Goal: Task Accomplishment & Management: Use online tool/utility

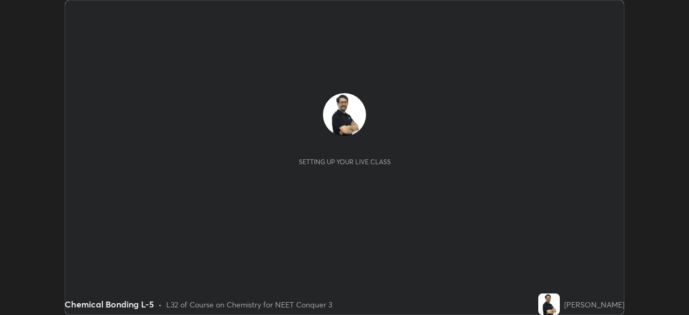
scroll to position [315, 688]
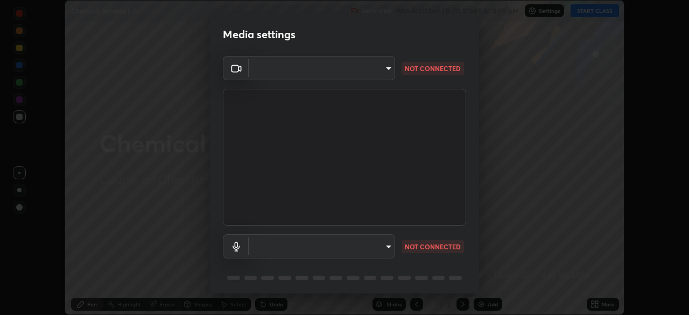
type input "cb8c6b6b4a50c5c6d626de20ccb3fd73f31987ea2ecc1878d3d31a5f1bf4ae53"
click at [270, 244] on body "Erase all Chemical Bonding L-5 Recording WAS SCHEDULED TO START AT 8:00 AM Sett…" at bounding box center [344, 157] width 689 height 315
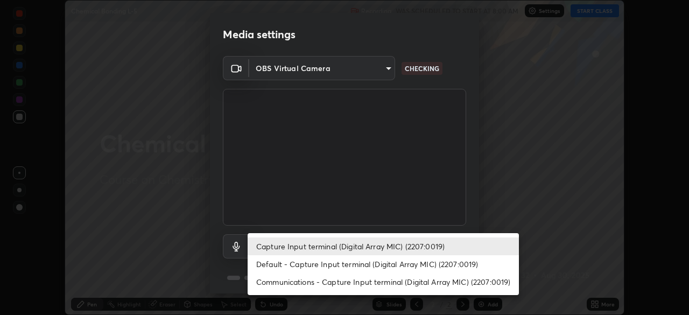
click at [273, 262] on li "Default - Capture Input terminal (Digital Array MIC) (2207:0019)" at bounding box center [383, 264] width 271 height 18
type input "default"
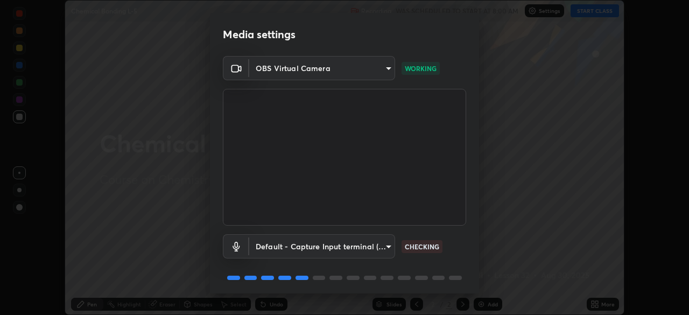
scroll to position [38, 0]
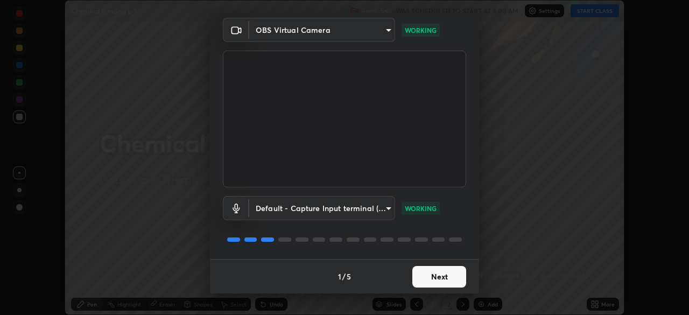
click at [438, 277] on button "Next" at bounding box center [439, 277] width 54 height 22
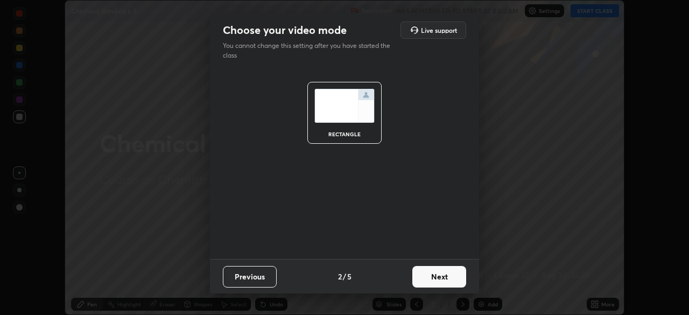
scroll to position [0, 0]
click at [442, 276] on button "Next" at bounding box center [439, 277] width 54 height 22
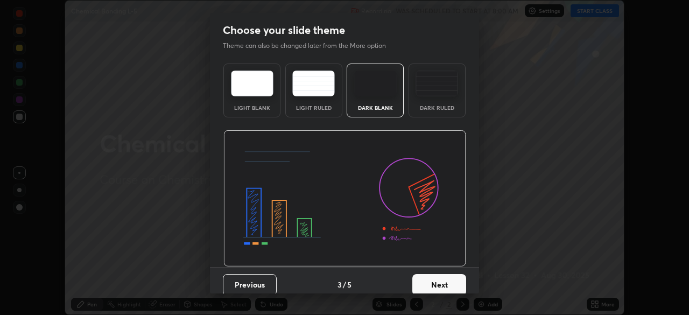
click at [446, 279] on button "Next" at bounding box center [439, 285] width 54 height 22
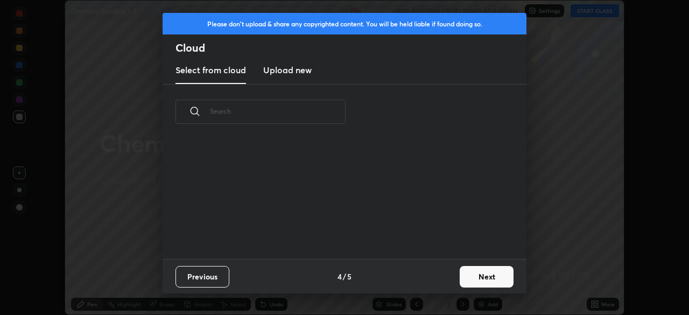
scroll to position [119, 345]
click at [475, 275] on button "Next" at bounding box center [487, 277] width 54 height 22
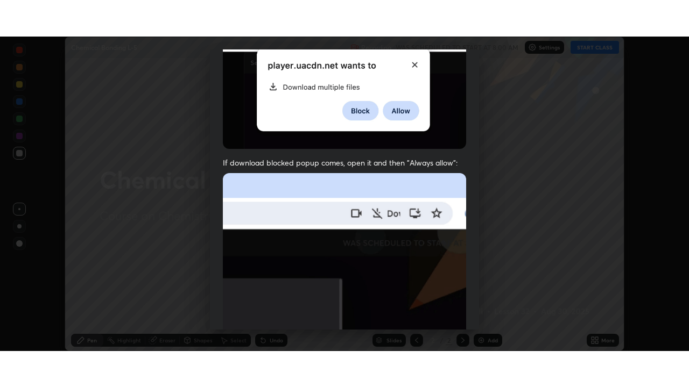
scroll to position [258, 0]
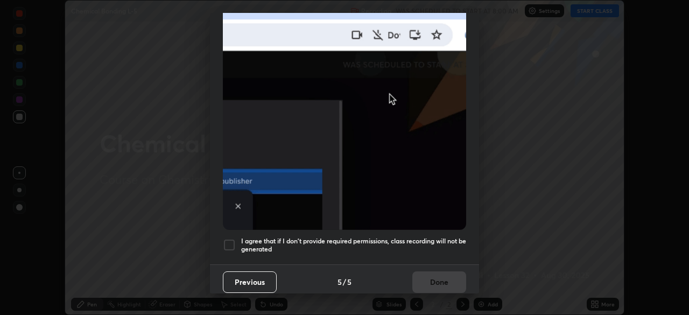
click at [231, 239] on div at bounding box center [229, 244] width 13 height 13
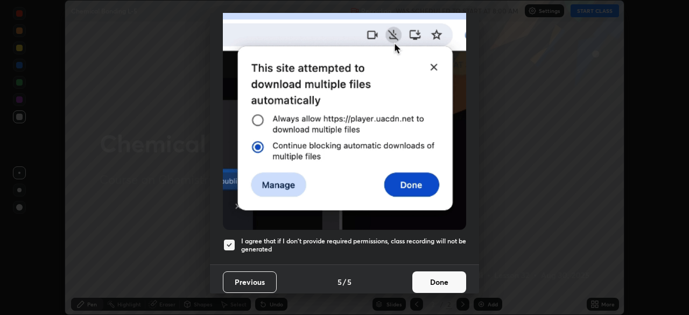
click at [441, 276] on button "Done" at bounding box center [439, 282] width 54 height 22
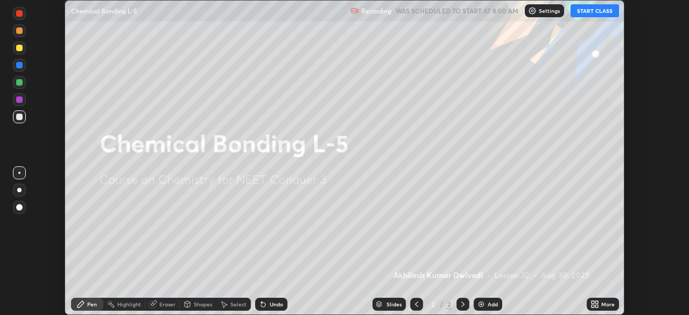
click at [595, 301] on icon at bounding box center [596, 302] width 3 height 3
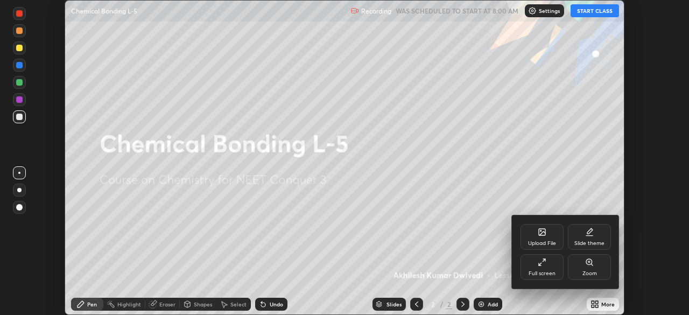
click at [543, 259] on icon at bounding box center [544, 260] width 2 height 2
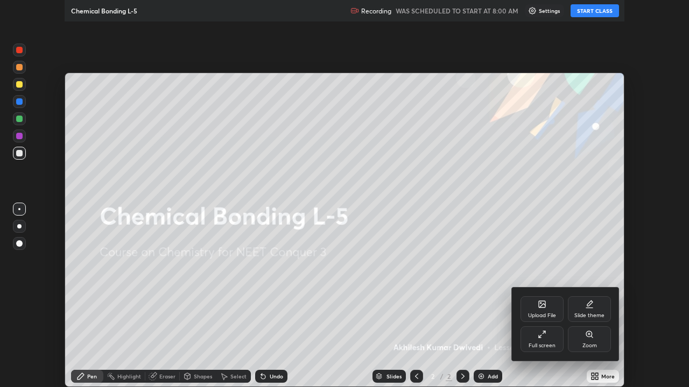
scroll to position [387, 689]
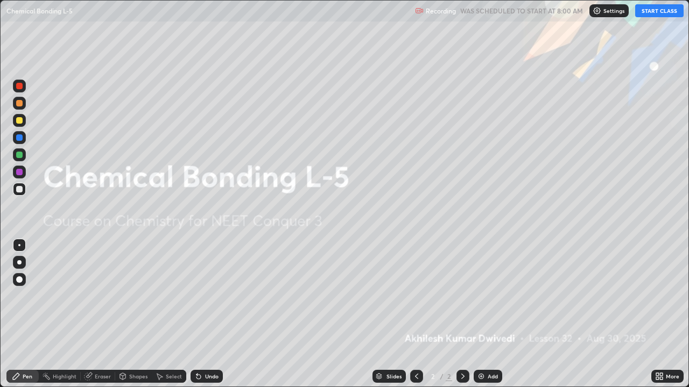
click at [479, 314] on img at bounding box center [481, 376] width 9 height 9
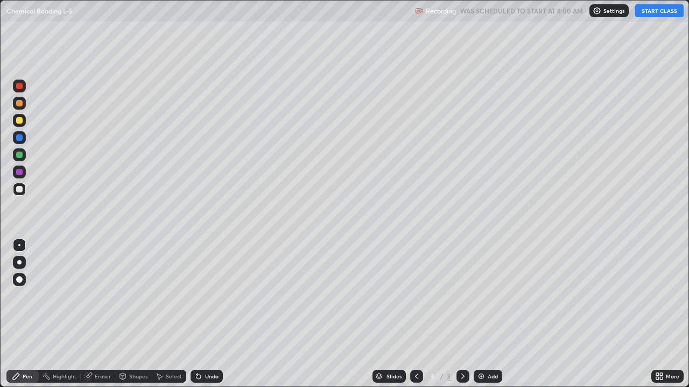
click at [655, 10] on button "START CLASS" at bounding box center [659, 10] width 48 height 13
click at [101, 314] on div "Eraser" at bounding box center [103, 376] width 16 height 5
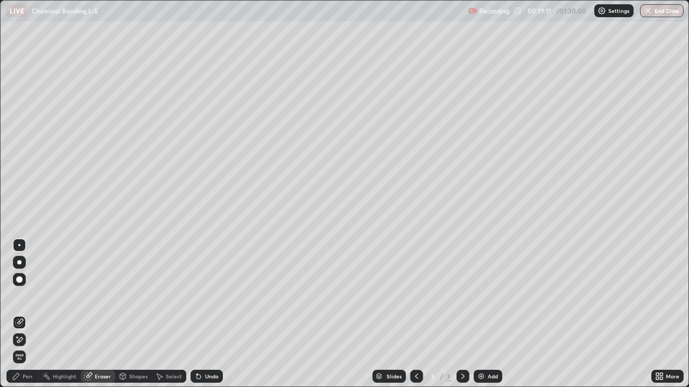
click at [29, 314] on div "Pen" at bounding box center [28, 376] width 10 height 5
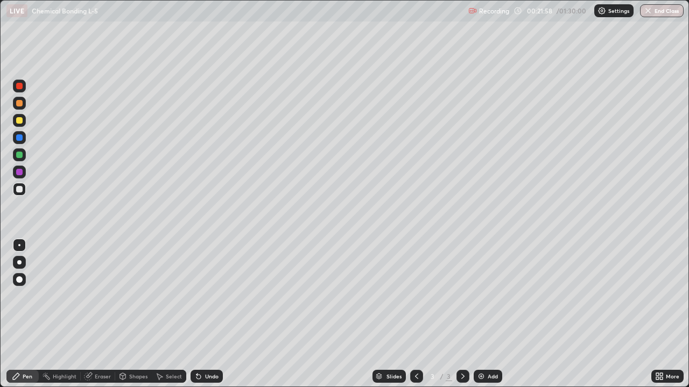
click at [478, 314] on img at bounding box center [481, 376] width 9 height 9
click at [481, 314] on img at bounding box center [481, 376] width 9 height 9
click at [478, 314] on img at bounding box center [481, 376] width 9 height 9
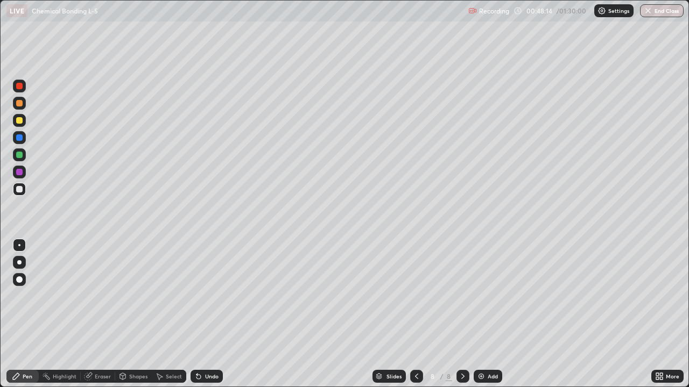
click at [84, 314] on div "Eraser" at bounding box center [98, 376] width 34 height 13
click at [73, 314] on div "Highlight" at bounding box center [60, 376] width 42 height 13
click at [25, 314] on div "Pen" at bounding box center [28, 376] width 10 height 5
click at [18, 120] on div at bounding box center [19, 120] width 6 height 6
click at [24, 86] on div at bounding box center [19, 86] width 13 height 13
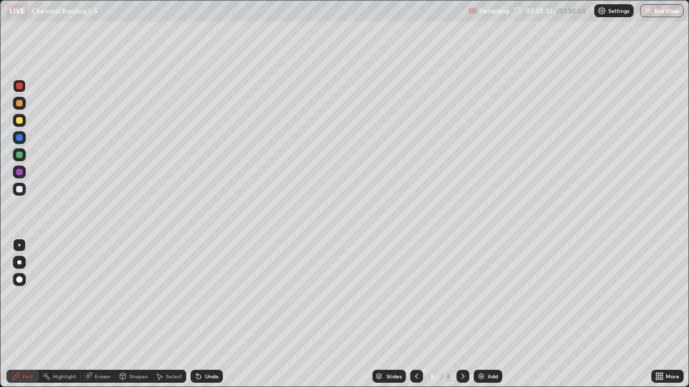
click at [482, 314] on img at bounding box center [481, 376] width 9 height 9
click at [20, 189] on div at bounding box center [19, 189] width 6 height 6
click at [481, 314] on img at bounding box center [481, 376] width 9 height 9
click at [481, 314] on div "Add" at bounding box center [488, 376] width 29 height 13
click at [658, 12] on button "End Class" at bounding box center [662, 10] width 44 height 13
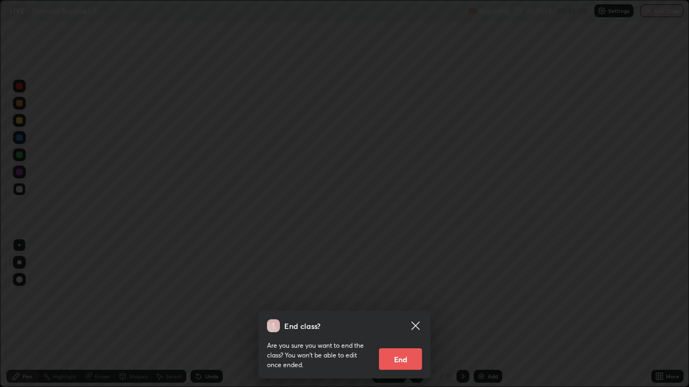
click at [408, 314] on button "End" at bounding box center [400, 360] width 43 height 22
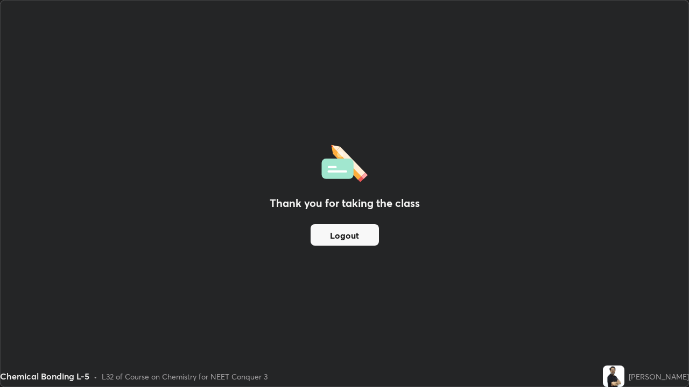
click at [343, 235] on button "Logout" at bounding box center [345, 235] width 68 height 22
